Goal: Check status: Check status

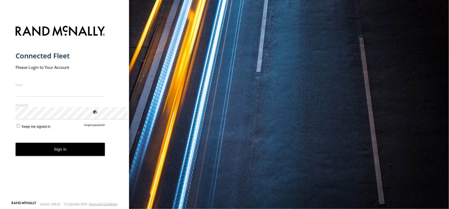
type input "**********"
click at [75, 156] on button "Sign in" at bounding box center [61, 149] width 90 height 13
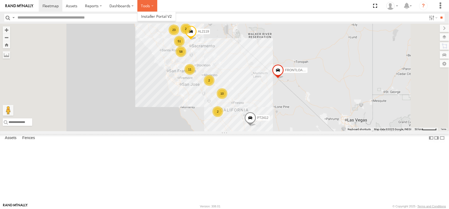
click at [157, 6] on label at bounding box center [148, 6] width 20 height 12
click at [138, 8] on label "Dashboards" at bounding box center [122, 6] width 32 height 12
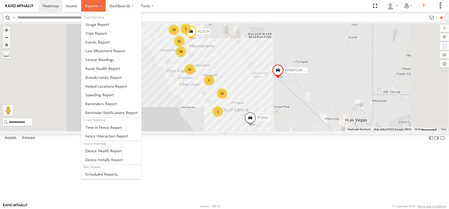
click at [106, 5] on label at bounding box center [93, 6] width 24 height 12
click at [128, 133] on span at bounding box center [106, 135] width 43 height 5
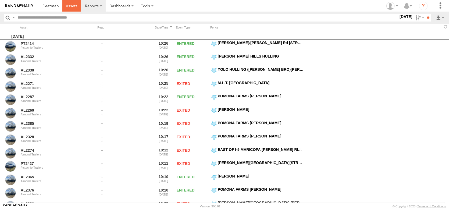
click at [78, 6] on span at bounding box center [72, 5] width 12 height 5
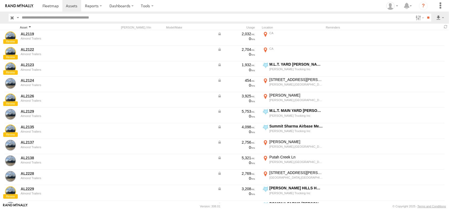
click at [26, 29] on div "Asset" at bounding box center [57, 28] width 75 height 4
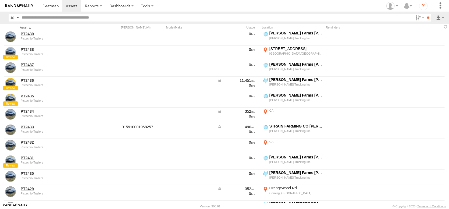
click at [26, 29] on div "Asset" at bounding box center [57, 28] width 75 height 4
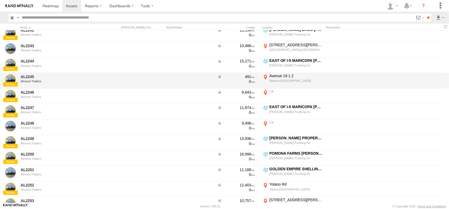
scroll to position [269, 0]
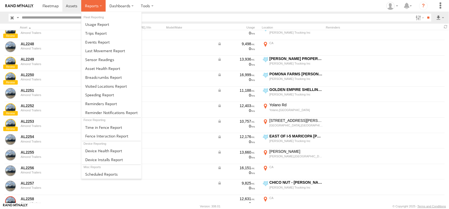
click at [99, 7] on span at bounding box center [92, 5] width 14 height 5
click at [120, 71] on span at bounding box center [102, 68] width 35 height 5
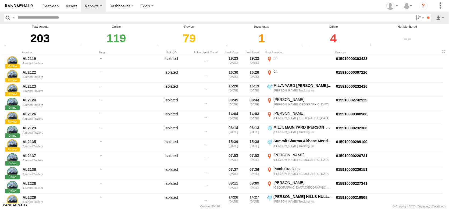
click at [260, 47] on div "1" at bounding box center [261, 38] width 73 height 19
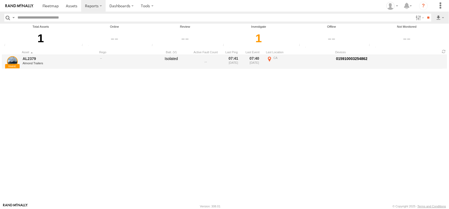
click at [34, 65] on div "Almond Trailers" at bounding box center [60, 63] width 74 height 3
click at [32, 61] on link "AL2379" at bounding box center [60, 58] width 74 height 5
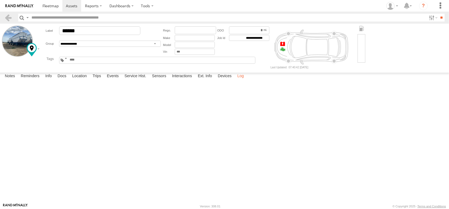
click at [247, 80] on label "Log" at bounding box center [241, 77] width 12 height 8
click at [234, 80] on label "Devices" at bounding box center [224, 77] width 19 height 8
click at [0, 0] on span at bounding box center [0, 0] width 0 height 0
click at [215, 80] on label "Ext. Info" at bounding box center [205, 77] width 20 height 8
click at [195, 80] on label "Interactions" at bounding box center [183, 77] width 26 height 8
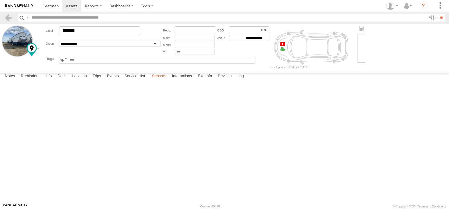
click at [169, 80] on label "Sensors" at bounding box center [159, 77] width 20 height 8
click at [149, 80] on label "Service Hist." at bounding box center [135, 77] width 27 height 8
click at [121, 80] on label "Events" at bounding box center [112, 77] width 17 height 8
click at [104, 80] on label "Trips" at bounding box center [97, 77] width 14 height 8
click at [90, 80] on label "Location" at bounding box center [79, 77] width 20 height 8
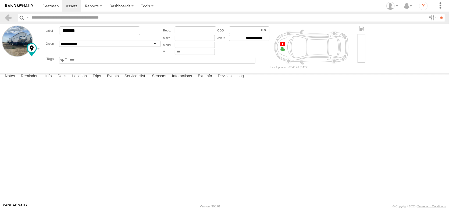
click at [0, 0] on label at bounding box center [0, 0] width 0 height 0
click at [0, 0] on span "Overlays" at bounding box center [0, 0] width 0 height 0
click at [0, 0] on span "Fences" at bounding box center [0, 0] width 0 height 0
click at [0, 0] on span "Basemaps" at bounding box center [0, 0] width 0 height 0
click at [0, 0] on span "Satellite + Roadmap" at bounding box center [0, 0] width 0 height 0
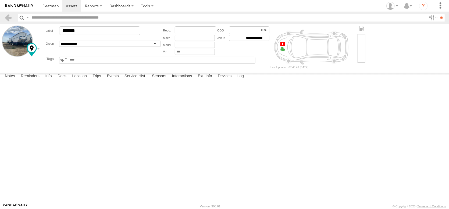
drag, startPoint x: 245, startPoint y: 108, endPoint x: 238, endPoint y: 130, distance: 23.3
click at [0, 0] on div "AL2379" at bounding box center [0, 0] width 0 height 0
click at [69, 80] on label "Docs" at bounding box center [62, 77] width 14 height 8
click at [54, 80] on label "Info" at bounding box center [49, 77] width 12 height 8
click at [38, 80] on label "Reminders" at bounding box center [30, 77] width 24 height 8
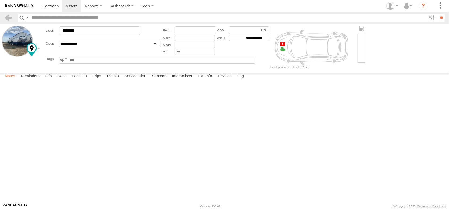
click at [7, 80] on label "Notes" at bounding box center [10, 77] width 16 height 8
click at [215, 80] on label "Ext. Info" at bounding box center [205, 77] width 20 height 8
click at [234, 80] on label "Devices" at bounding box center [224, 77] width 19 height 8
click at [0, 0] on div "015910003254862" at bounding box center [0, 0] width 0 height 0
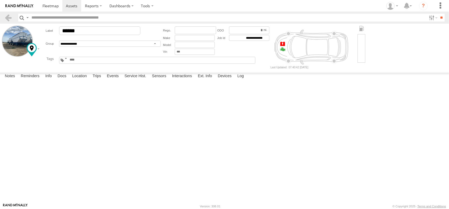
click at [0, 0] on div "015910003254862" at bounding box center [0, 0] width 0 height 0
click at [0, 0] on span at bounding box center [0, 0] width 0 height 0
click at [157, 8] on label at bounding box center [148, 6] width 20 height 12
click at [172, 17] on span at bounding box center [157, 16] width 31 height 5
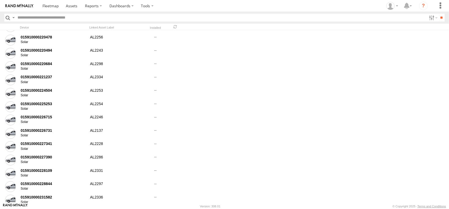
scroll to position [915, 0]
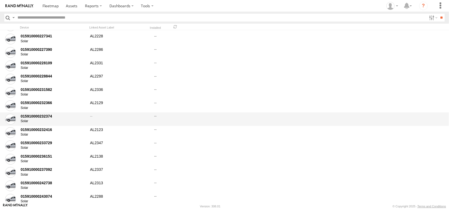
click at [158, 118] on div at bounding box center [155, 119] width 20 height 12
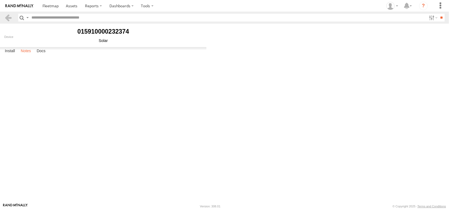
click at [33, 55] on label "Notes" at bounding box center [26, 51] width 16 height 8
click at [48, 55] on label "Docs" at bounding box center [41, 51] width 14 height 8
click at [32, 55] on label "Notes" at bounding box center [26, 51] width 16 height 8
click at [0, 0] on textarea at bounding box center [0, 0] width 0 height 0
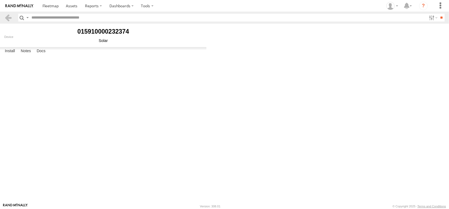
click at [0, 0] on textarea "**********" at bounding box center [0, 0] width 0 height 0
type textarea "**********"
click at [0, 0] on button "Save" at bounding box center [0, 0] width 0 height 0
click at [48, 55] on label "Docs" at bounding box center [41, 51] width 14 height 8
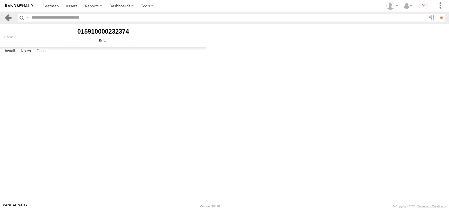
click at [8, 20] on link at bounding box center [8, 18] width 8 height 8
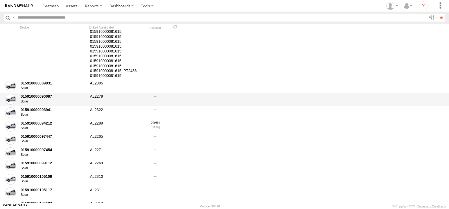
scroll to position [431, 0]
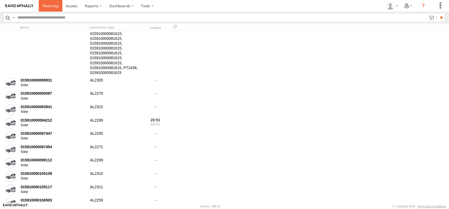
click at [59, 7] on span at bounding box center [51, 5] width 16 height 5
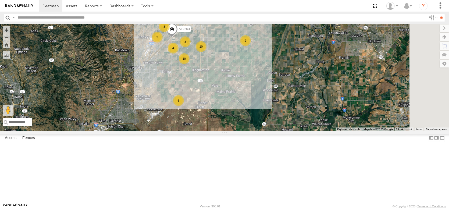
drag, startPoint x: 318, startPoint y: 62, endPoint x: 313, endPoint y: 111, distance: 50.0
click at [313, 111] on div "AL2314 AL2367 AL2260 AL2309 4 3 10 AL2344 AL2263 6 3 10 2 2 PT2387" at bounding box center [224, 78] width 449 height 108
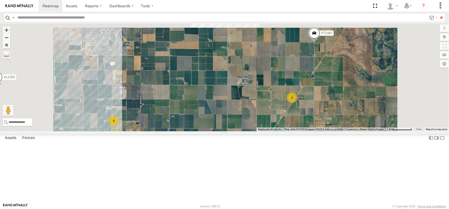
drag, startPoint x: 265, startPoint y: 123, endPoint x: 266, endPoint y: 137, distance: 13.8
click at [267, 131] on div "AL2314 AL2367 AL2260 AL2309 AL2344 AL2263 PT2387 AL2124 AL2138 PT2421 AL2366 AL…" at bounding box center [224, 78] width 449 height 108
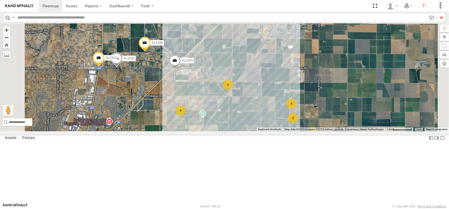
drag, startPoint x: 339, startPoint y: 126, endPoint x: 332, endPoint y: 75, distance: 51.4
click at [332, 75] on div "AL2314 AL2367 AL2260 AL2309 AL2344 AL2263 PT2387 AL2124 AL2138 PT2421 AL2366 AL…" at bounding box center [224, 78] width 449 height 108
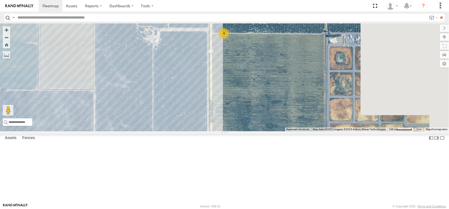
drag, startPoint x: 381, startPoint y: 120, endPoint x: 309, endPoint y: 99, distance: 75.7
click at [309, 99] on div "AL2314 AL2367 AL2260 AL2309 AL2344 AL2263 PT2387 AL2124 AL2138 PT2421 AL2366 AL…" at bounding box center [224, 78] width 449 height 108
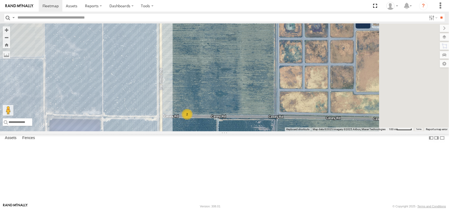
drag, startPoint x: 372, startPoint y: 124, endPoint x: 317, endPoint y: 86, distance: 66.9
click at [317, 86] on div "AL2314 AL2367 AL2260 AL2309 AL2344 AL2263 PT2387 AL2124 AL2138 PT2421 AL2366 AL…" at bounding box center [224, 78] width 449 height 108
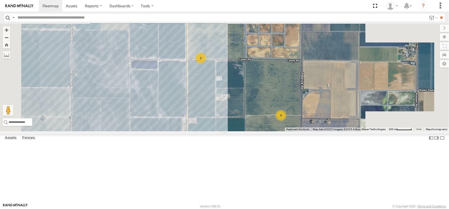
drag, startPoint x: 362, startPoint y: 125, endPoint x: 353, endPoint y: 112, distance: 15.8
click at [353, 112] on div "AL2314 AL2367 AL2260 AL2309 AL2344 AL2263 PT2387 AL2124 AL2138 PT2421 AL2366 AL…" at bounding box center [224, 78] width 449 height 108
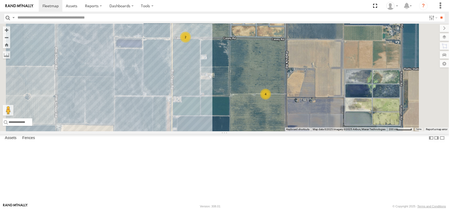
drag, startPoint x: 278, startPoint y: 153, endPoint x: 303, endPoint y: 138, distance: 29.4
click at [303, 131] on div "AL2314 AL2367 AL2260 AL2309 AL2344 AL2263 PT2387 AL2124 AL2138 PT2421 AL2366 AL…" at bounding box center [224, 78] width 449 height 108
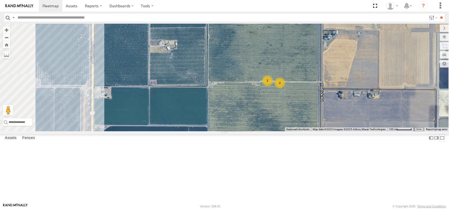
click at [440, 142] on label at bounding box center [442, 138] width 5 height 8
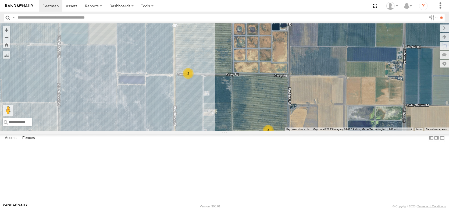
drag, startPoint x: 224, startPoint y: 150, endPoint x: 235, endPoint y: 169, distance: 22.4
click at [235, 131] on div "4 2 4" at bounding box center [224, 78] width 449 height 108
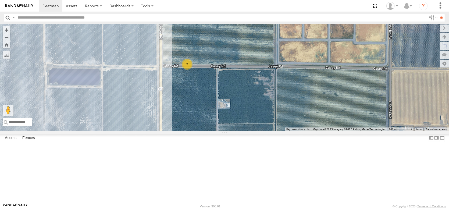
click at [188, 70] on div "2" at bounding box center [187, 64] width 11 height 11
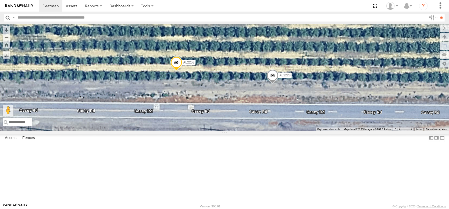
click at [178, 71] on span at bounding box center [177, 64] width 12 height 15
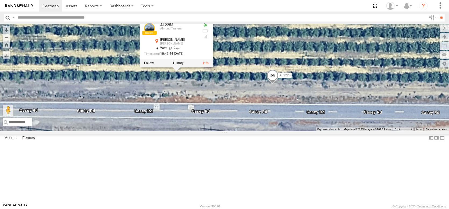
click at [273, 84] on span at bounding box center [273, 76] width 12 height 15
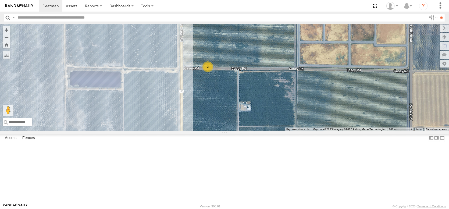
drag, startPoint x: 280, startPoint y: 122, endPoint x: 248, endPoint y: 128, distance: 33.2
click at [248, 128] on div "2" at bounding box center [224, 78] width 449 height 108
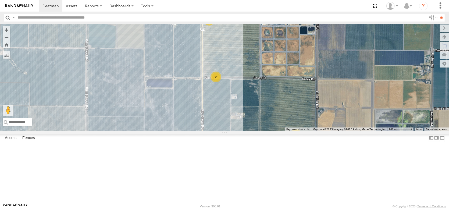
click at [299, 139] on div "4" at bounding box center [296, 134] width 11 height 11
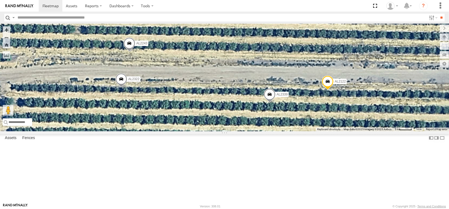
click at [134, 52] on span at bounding box center [130, 44] width 12 height 15
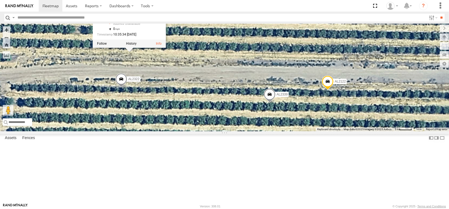
click at [122, 88] on span at bounding box center [121, 80] width 12 height 15
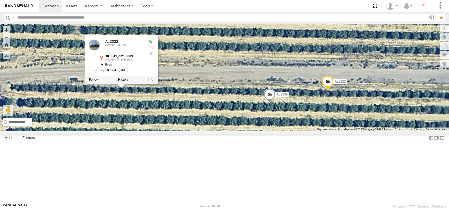
click at [268, 103] on span at bounding box center [270, 96] width 12 height 15
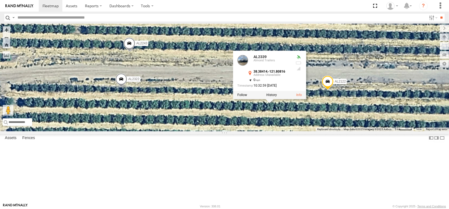
click at [326, 90] on span at bounding box center [328, 83] width 12 height 15
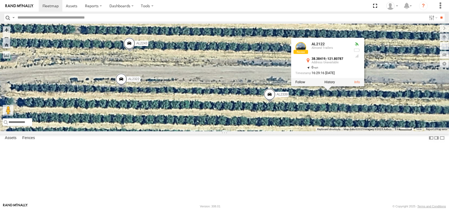
click at [267, 103] on span at bounding box center [270, 96] width 12 height 15
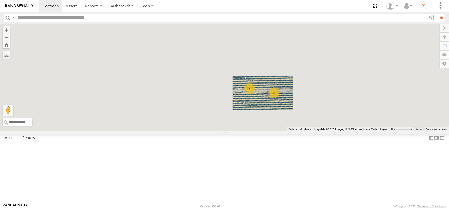
click at [259, 131] on div "2 2" at bounding box center [224, 78] width 449 height 108
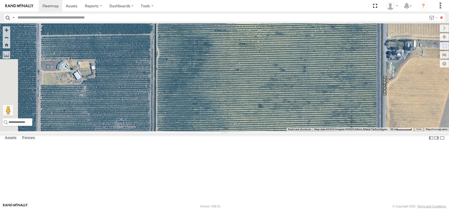
drag, startPoint x: 181, startPoint y: 132, endPoint x: 204, endPoint y: 181, distance: 53.7
click at [204, 131] on div "2 2" at bounding box center [224, 78] width 449 height 108
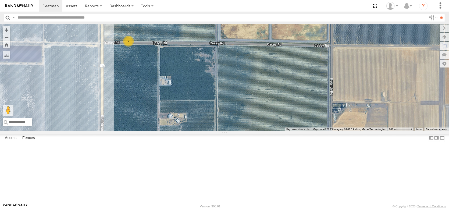
drag, startPoint x: 232, startPoint y: 126, endPoint x: 253, endPoint y: 127, distance: 20.7
click at [253, 127] on div "2 2 2" at bounding box center [224, 78] width 449 height 108
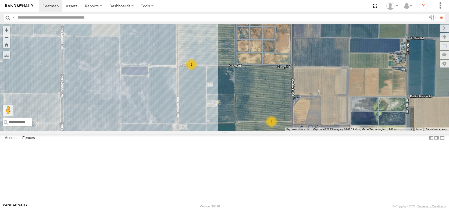
click at [186, 13] on div "4" at bounding box center [185, 7] width 11 height 11
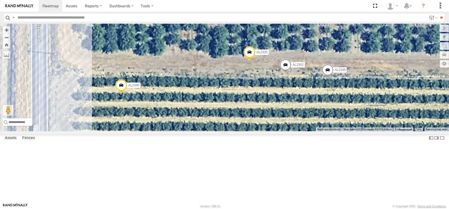
click at [329, 79] on span at bounding box center [328, 71] width 12 height 15
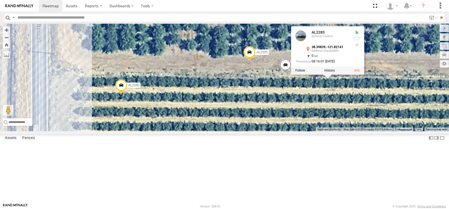
click at [287, 74] on span at bounding box center [286, 66] width 12 height 15
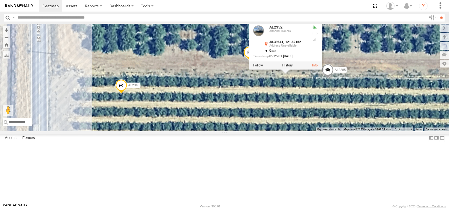
click at [247, 61] on span at bounding box center [250, 53] width 12 height 15
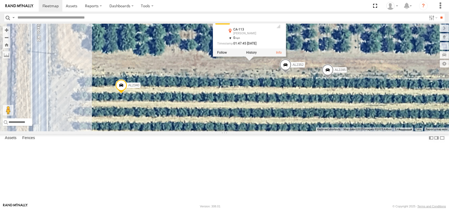
click at [119, 94] on span at bounding box center [121, 87] width 12 height 15
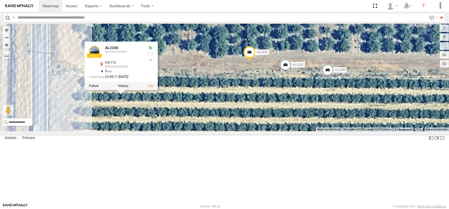
click at [202, 107] on div "AL2325 AL2340 AL2352 AL2285 AL2340 Almond Trailers CA-113 Dixon 38.39833 , -121…" at bounding box center [224, 78] width 449 height 108
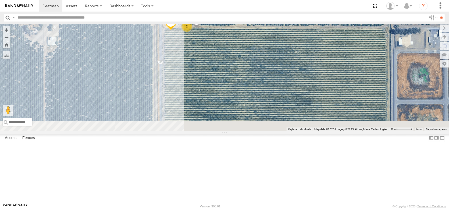
drag, startPoint x: 201, startPoint y: 145, endPoint x: 174, endPoint y: 85, distance: 65.3
click at [174, 85] on div "AL2340 AL2285 2" at bounding box center [224, 78] width 449 height 108
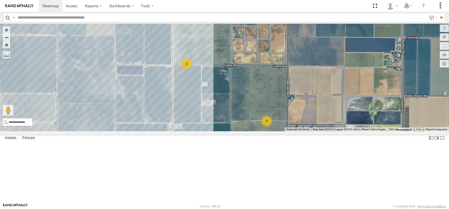
drag, startPoint x: 218, startPoint y: 118, endPoint x: 213, endPoint y: 82, distance: 36.4
click at [213, 82] on div "4 2 4" at bounding box center [224, 78] width 449 height 108
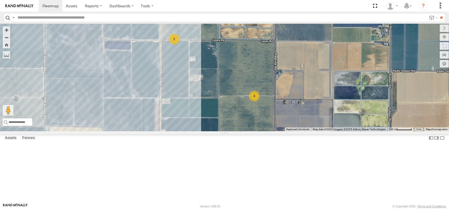
drag, startPoint x: 311, startPoint y: 140, endPoint x: 298, endPoint y: 114, distance: 28.6
click at [298, 114] on div "4 2 4" at bounding box center [224, 78] width 449 height 108
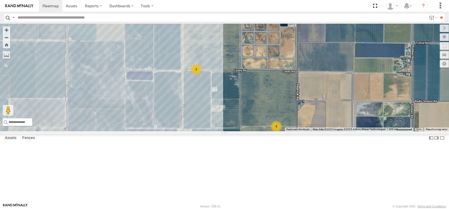
drag, startPoint x: 297, startPoint y: 117, endPoint x: 319, endPoint y: 149, distance: 38.5
click at [319, 131] on div "4 2 4" at bounding box center [224, 78] width 449 height 108
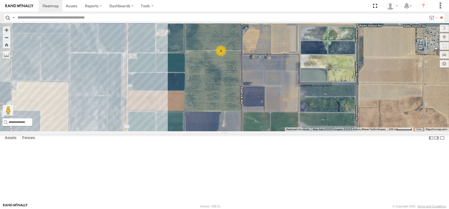
drag, startPoint x: 314, startPoint y: 138, endPoint x: 264, endPoint y: 76, distance: 79.9
click at [264, 76] on div "4 2 4" at bounding box center [224, 78] width 449 height 108
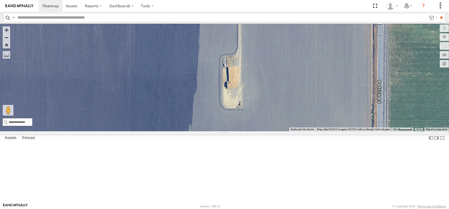
drag, startPoint x: 246, startPoint y: 161, endPoint x: 242, endPoint y: 101, distance: 59.6
click at [242, 103] on div at bounding box center [224, 78] width 449 height 108
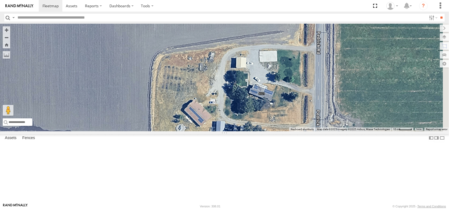
drag, startPoint x: 291, startPoint y: 159, endPoint x: 172, endPoint y: 131, distance: 122.1
click at [172, 131] on div at bounding box center [224, 78] width 449 height 108
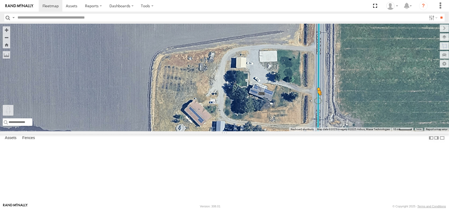
drag, startPoint x: 9, startPoint y: 181, endPoint x: 319, endPoint y: 138, distance: 313.0
click at [319, 131] on div "To activate drag with keyboard, press Alt + Enter. Once in keyboard drag state,…" at bounding box center [224, 78] width 449 height 108
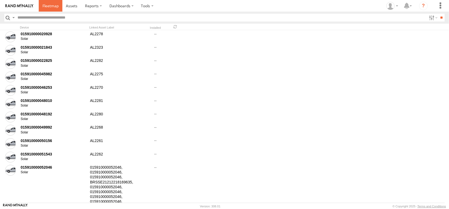
click at [62, 10] on link at bounding box center [51, 6] width 24 height 12
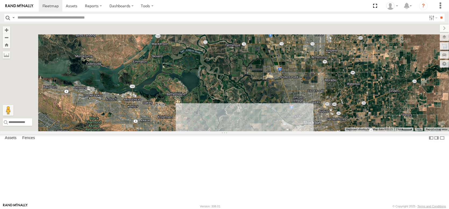
drag, startPoint x: 207, startPoint y: 111, endPoint x: 308, endPoint y: 219, distance: 148.0
click at [308, 209] on html at bounding box center [224, 104] width 449 height 209
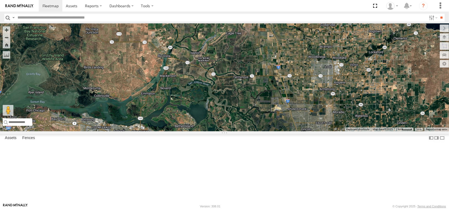
drag, startPoint x: 151, startPoint y: 110, endPoint x: 166, endPoint y: 168, distance: 59.5
click at [166, 131] on div "AL2314 AL2367 AL2333 AL2260 AL2309 AL2258 8" at bounding box center [224, 78] width 449 height 108
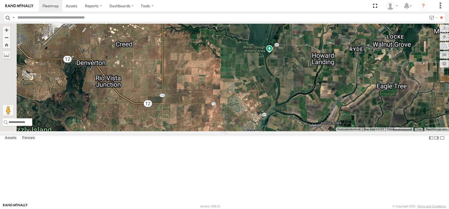
drag, startPoint x: 79, startPoint y: 79, endPoint x: 157, endPoint y: 153, distance: 107.7
click at [157, 131] on div "AL2314 AL2367 AL2333 AL2260 AL2309 AL2258" at bounding box center [224, 78] width 449 height 108
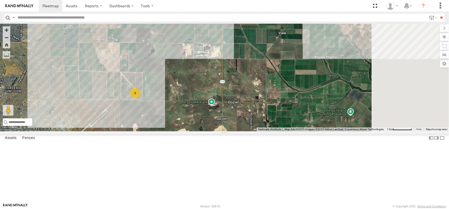
drag, startPoint x: 149, startPoint y: 118, endPoint x: 51, endPoint y: 147, distance: 102.2
click at [51, 131] on div "AL2314 AL2367 AL2333 AL2260 AL2309 AL2258 6" at bounding box center [224, 78] width 449 height 108
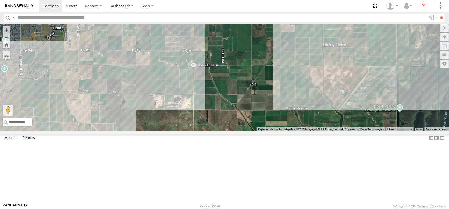
drag, startPoint x: 185, startPoint y: 130, endPoint x: 153, endPoint y: 200, distance: 76.5
click at [153, 131] on div "AL2314 AL2367 AL2333 AL2260 AL2309 AL2258 6" at bounding box center [224, 78] width 449 height 108
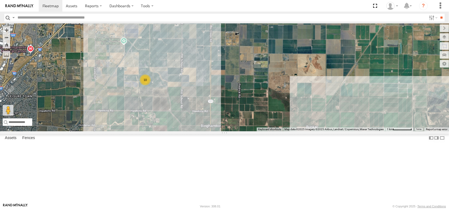
drag, startPoint x: 151, startPoint y: 132, endPoint x: 174, endPoint y: 219, distance: 89.4
click at [174, 209] on html at bounding box center [224, 104] width 449 height 209
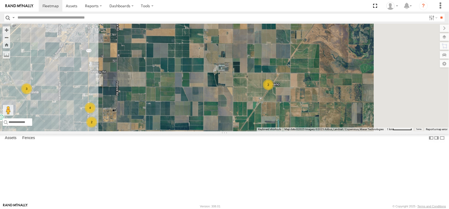
drag, startPoint x: 326, startPoint y: 112, endPoint x: 238, endPoint y: 168, distance: 103.6
click at [238, 131] on div "AL2314 AL2367 AL2333 AL2260 AL2309 AL2258 6 10 4 3 4 AL2263 2 2 4 AL2310" at bounding box center [224, 78] width 449 height 108
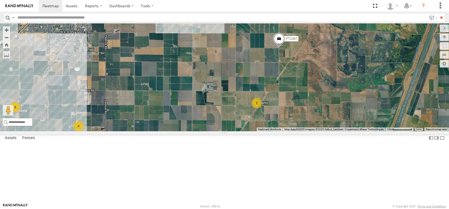
drag, startPoint x: 172, startPoint y: 106, endPoint x: 260, endPoint y: 220, distance: 143.5
click at [260, 209] on html at bounding box center [224, 104] width 449 height 209
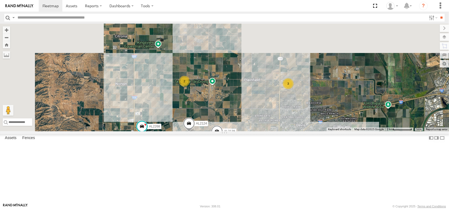
drag, startPoint x: 124, startPoint y: 93, endPoint x: 170, endPoint y: 184, distance: 101.9
click at [170, 131] on div "AL2314 AL2367 AL2333 AL2260 AL2309 AL2258 AL2263 AL2310 PT2387 AL2366 AL2337 PT…" at bounding box center [224, 78] width 449 height 108
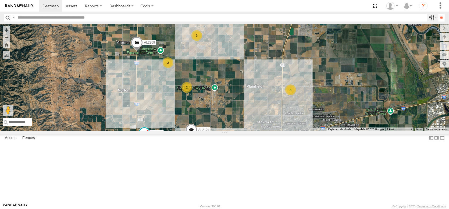
click at [427, 18] on label at bounding box center [433, 18] width 12 height 8
click at [0, 0] on span at bounding box center [0, 0] width 0 height 0
click at [0, 0] on span "Pistachio Trailers" at bounding box center [0, 0] width 0 height 0
click at [439, 19] on input "**" at bounding box center [442, 18] width 6 height 8
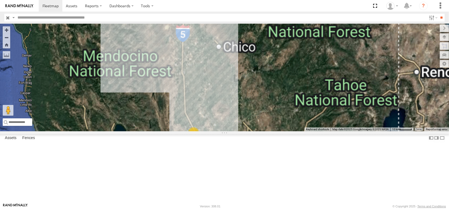
click at [191, 17] on span at bounding box center [189, 10] width 12 height 15
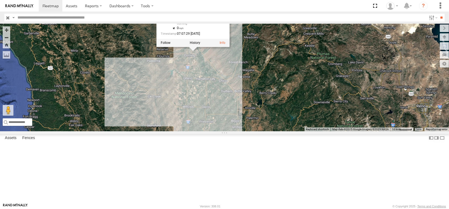
drag, startPoint x: 195, startPoint y: 62, endPoint x: 202, endPoint y: 110, distance: 47.6
click at [202, 110] on div "PT2412 PT2429 29 3 2 PT2429 Pistachio Trailers Orangewood Rd Corning 39.96114 ,…" at bounding box center [224, 78] width 449 height 108
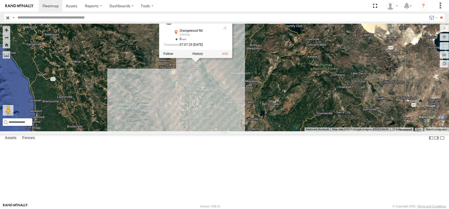
click at [217, 114] on div "PT2412 PT2429 29 3 2 PT2429 Pistachio Trailers Orangewood Rd Corning 39.96114 ,…" at bounding box center [224, 78] width 449 height 108
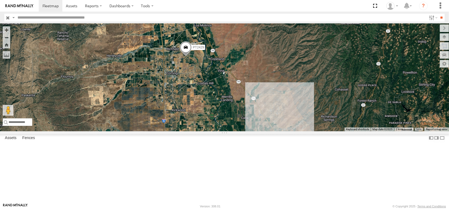
drag, startPoint x: 203, startPoint y: 102, endPoint x: 207, endPoint y: 150, distance: 48.6
click at [208, 131] on div "PT2412 PT2429" at bounding box center [224, 78] width 449 height 108
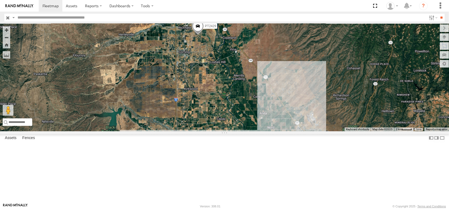
drag, startPoint x: 195, startPoint y: 135, endPoint x: 208, endPoint y: 112, distance: 26.4
click at [208, 112] on div "PT2412 PT2429" at bounding box center [224, 78] width 449 height 108
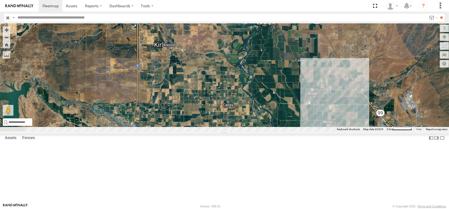
drag, startPoint x: 205, startPoint y: 134, endPoint x: 198, endPoint y: 73, distance: 61.5
click at [198, 75] on div "PT2412 PT2429" at bounding box center [224, 78] width 449 height 108
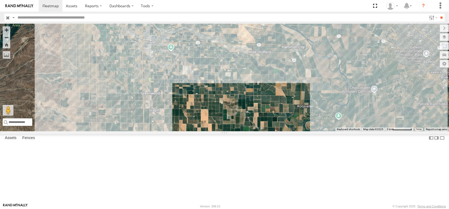
drag, startPoint x: 221, startPoint y: 136, endPoint x: 244, endPoint y: 97, distance: 45.6
click at [244, 97] on div "PT2412 PT2429" at bounding box center [224, 78] width 449 height 108
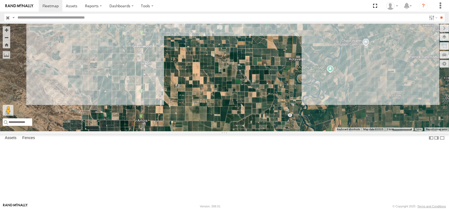
drag, startPoint x: 228, startPoint y: 108, endPoint x: 224, endPoint y: 73, distance: 35.2
click at [224, 74] on div "PT2412 PT2429" at bounding box center [224, 78] width 449 height 108
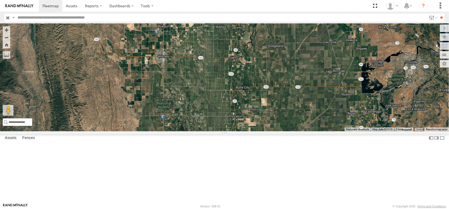
drag, startPoint x: 227, startPoint y: 137, endPoint x: 203, endPoint y: 67, distance: 74.3
click at [205, 70] on div "PT2412 PT2429" at bounding box center [224, 78] width 449 height 108
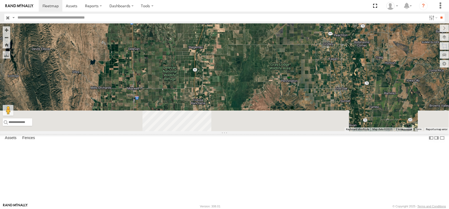
drag, startPoint x: 228, startPoint y: 138, endPoint x: 203, endPoint y: 53, distance: 88.5
click at [203, 54] on div "PT2412 PT2429" at bounding box center [224, 78] width 449 height 108
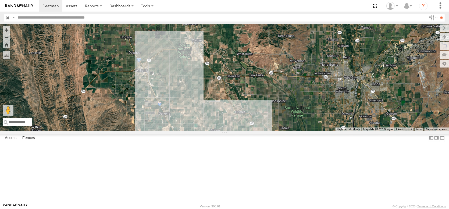
drag, startPoint x: 213, startPoint y: 120, endPoint x: 216, endPoint y: 63, distance: 56.6
click at [215, 64] on div "PT2412 PT2429" at bounding box center [224, 78] width 449 height 108
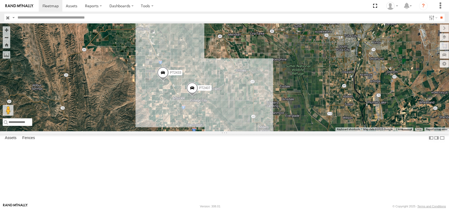
drag, startPoint x: 228, startPoint y: 121, endPoint x: 213, endPoint y: 68, distance: 55.3
click at [214, 70] on div "PT2412 PT2429 PT2433 PT2407" at bounding box center [224, 78] width 449 height 108
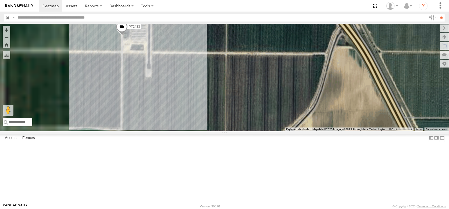
click at [123, 35] on span at bounding box center [122, 28] width 12 height 15
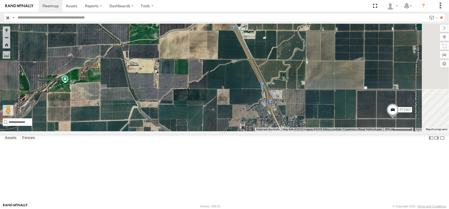
drag, startPoint x: 264, startPoint y: 113, endPoint x: 226, endPoint y: 54, distance: 70.2
click at [227, 57] on div "PT2412 PT2429 PT2433 PT2407 PT2433 Pistachio Trailers STRAIN FARMING CO [PERSON…" at bounding box center [224, 78] width 449 height 108
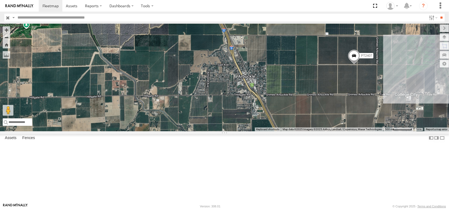
click at [330, 96] on div "PT2412 PT2429 PT2433 PT2407 PT2433 Pistachio Trailers STRAIN FARMING CO [PERSON…" at bounding box center [224, 78] width 449 height 108
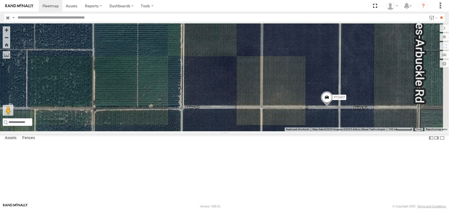
drag, startPoint x: 330, startPoint y: 96, endPoint x: 217, endPoint y: 126, distance: 117.5
click at [219, 130] on div "PT2412 PT2429 PT2433 PT2407" at bounding box center [224, 78] width 449 height 108
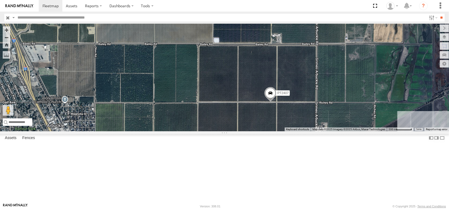
drag, startPoint x: 224, startPoint y: 130, endPoint x: 213, endPoint y: 82, distance: 49.4
click at [214, 84] on div "PT2412 PT2429 PT2433 PT2407" at bounding box center [224, 78] width 449 height 108
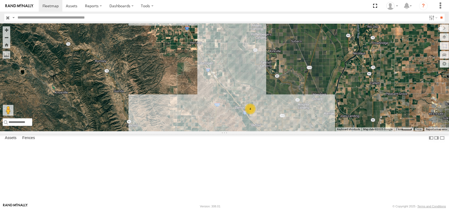
drag, startPoint x: 277, startPoint y: 145, endPoint x: 228, endPoint y: 67, distance: 92.5
click at [228, 67] on div "PT2412 PT2429 PT2433 PT2407 4" at bounding box center [224, 78] width 449 height 108
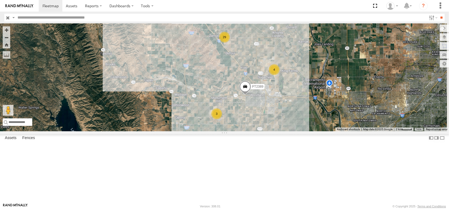
drag, startPoint x: 275, startPoint y: 140, endPoint x: 254, endPoint y: 82, distance: 62.0
click at [254, 82] on div "PT2412 PT2429 PT2433 PT2407 29 4 PT2389 3" at bounding box center [224, 78] width 449 height 108
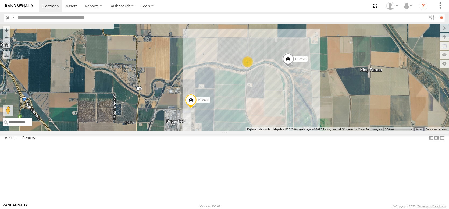
drag, startPoint x: 290, startPoint y: 103, endPoint x: 265, endPoint y: 162, distance: 63.8
click at [265, 131] on div "PT2389 PT2437 PT2401 PT2428 PT2438 2" at bounding box center [224, 78] width 449 height 108
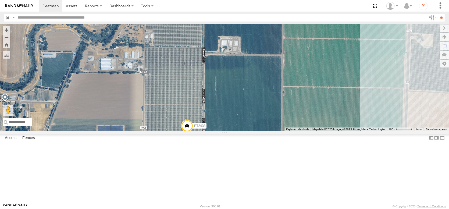
click at [191, 135] on span at bounding box center [187, 127] width 12 height 15
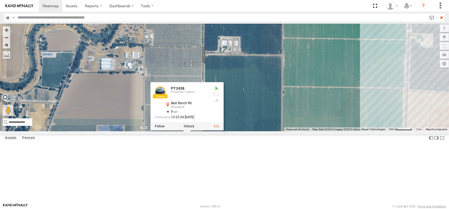
click at [98, 131] on div "PT2389 PT2437 PT2401 PT2428 PT2438 PT2438 Pistachio Trailers [GEOGRAPHIC_DATA] …" at bounding box center [224, 78] width 449 height 108
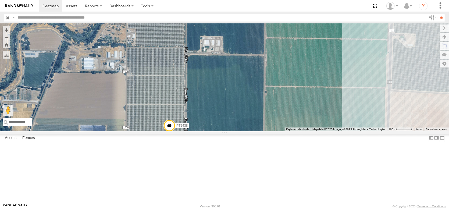
drag, startPoint x: 152, startPoint y: 159, endPoint x: 133, endPoint y: 159, distance: 18.3
click at [133, 131] on div "PT2389 PT2437 PT2401 PT2428 PT2438" at bounding box center [224, 78] width 449 height 108
